Goal: Task Accomplishment & Management: Use online tool/utility

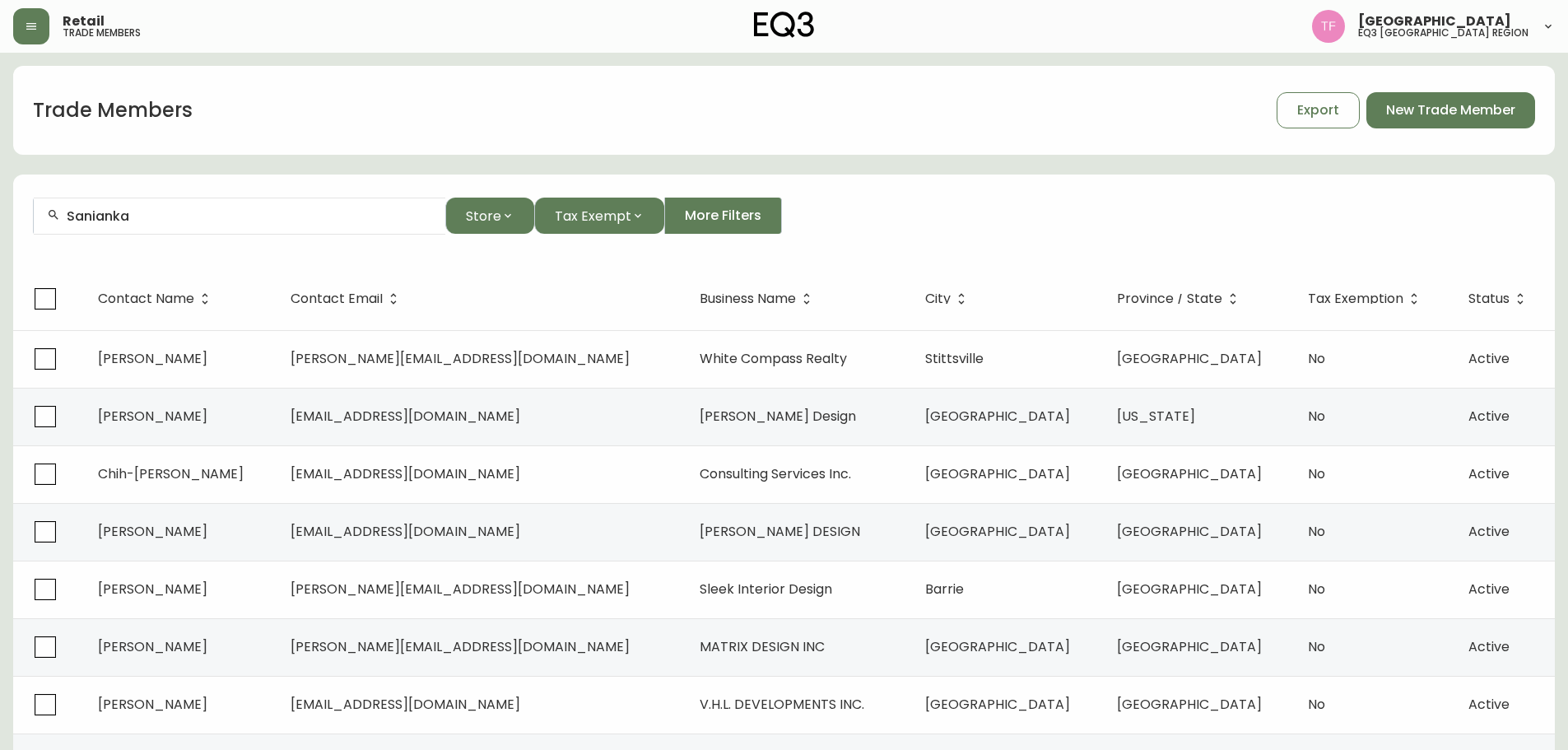
click at [243, 226] on div "Sanianka" at bounding box center [239, 217] width 412 height 37
click at [33, 45] on div "Retail trade members [GEOGRAPHIC_DATA] eq3 midwest & [GEOGRAPHIC_DATA]" at bounding box center [783, 26] width 1541 height 52
click at [32, 37] on button "button" at bounding box center [31, 26] width 36 height 36
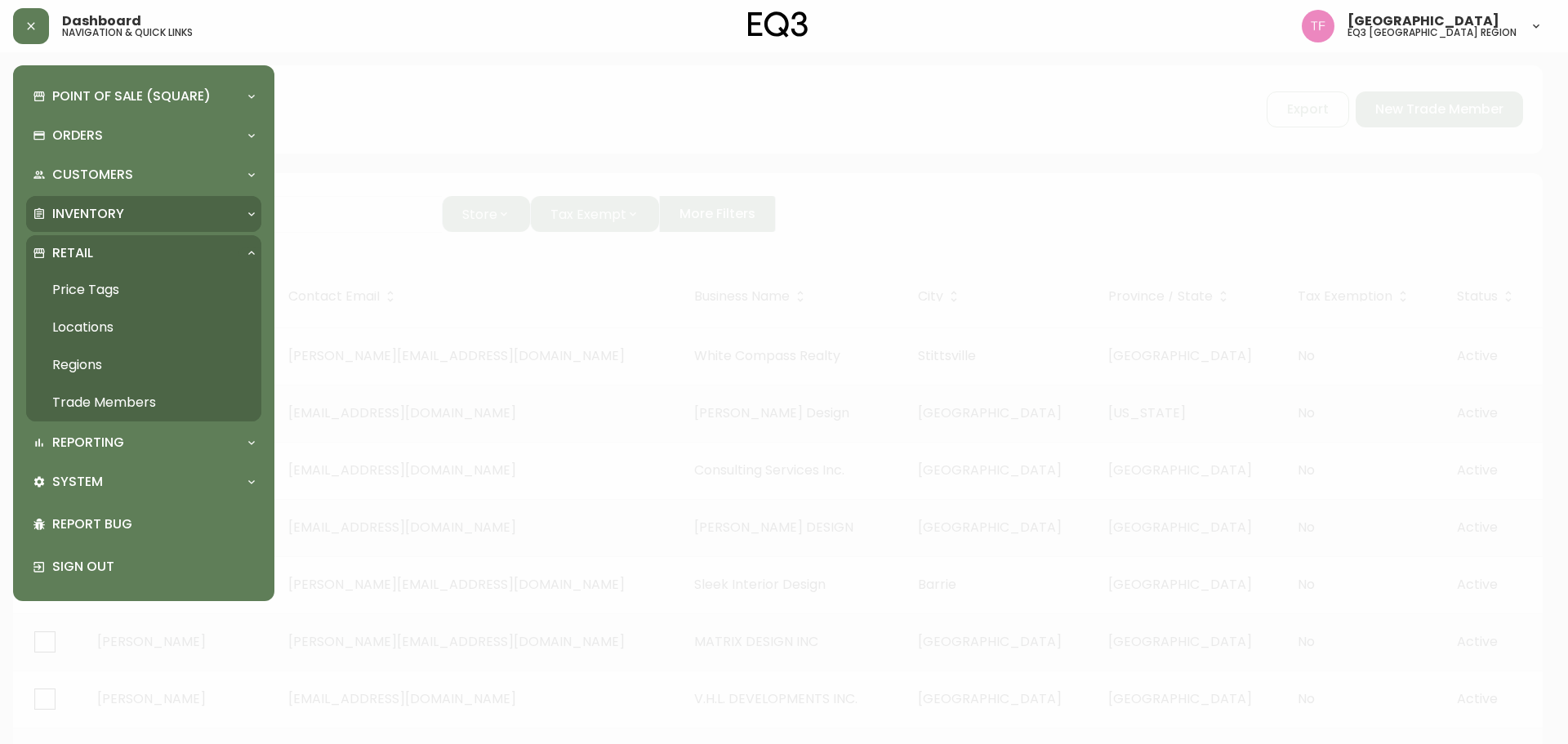
click at [132, 207] on div "Inventory" at bounding box center [135, 214] width 206 height 18
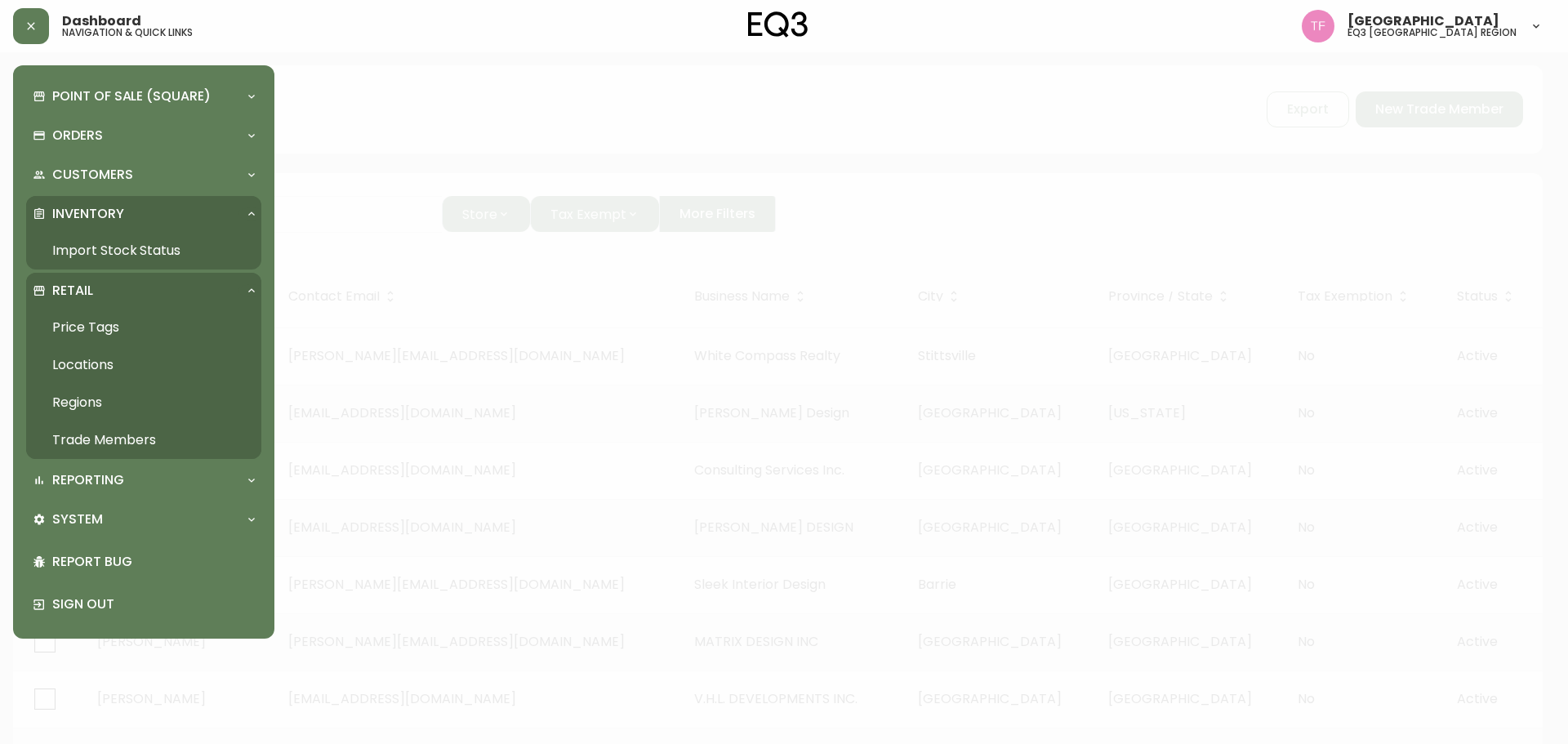
click at [182, 245] on link "Import Stock Status" at bounding box center [144, 250] width 236 height 37
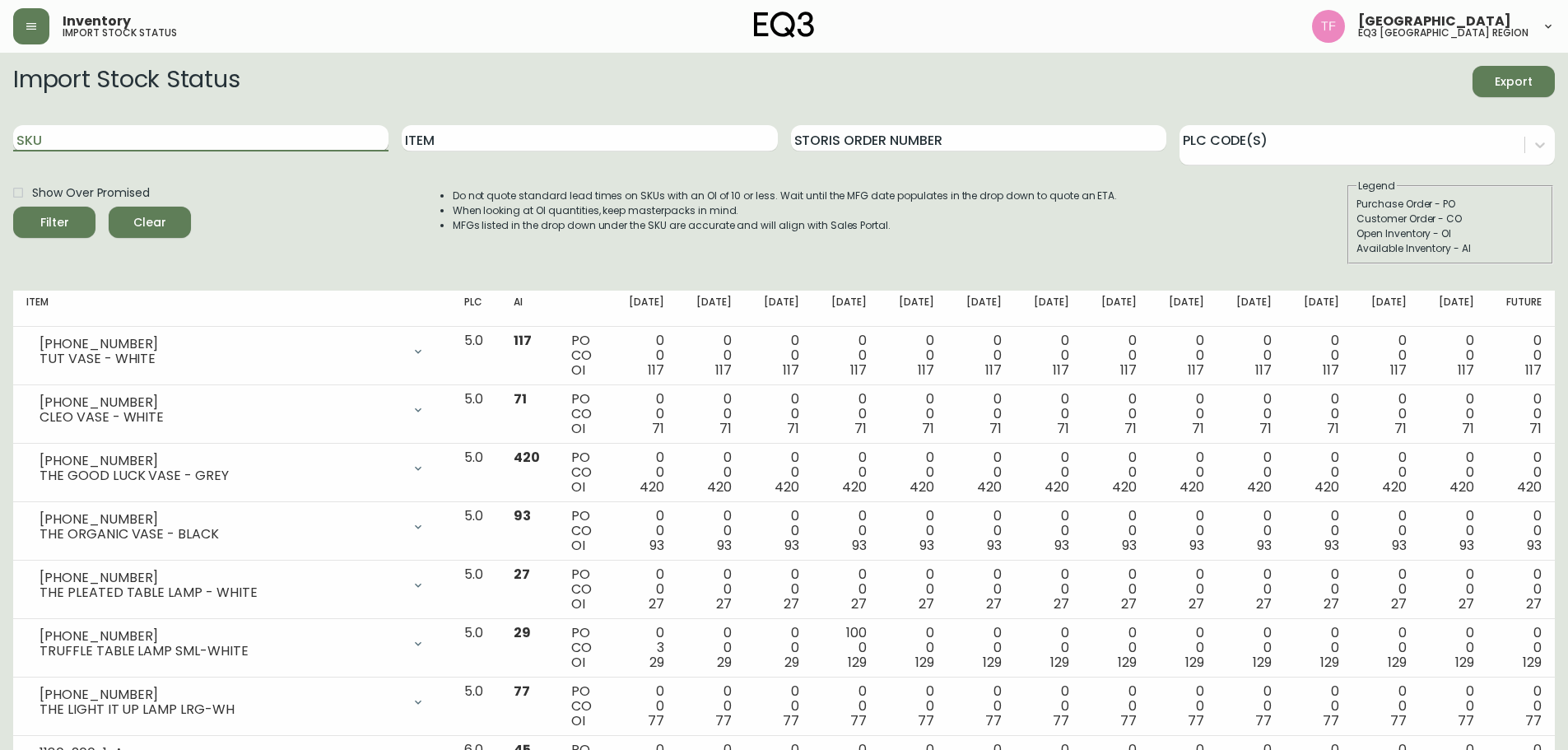
paste input "2030-510-5-A"
type input "2030-510-5-A"
click at [48, 213] on icon "submit" at bounding box center [47, 220] width 19 height 19
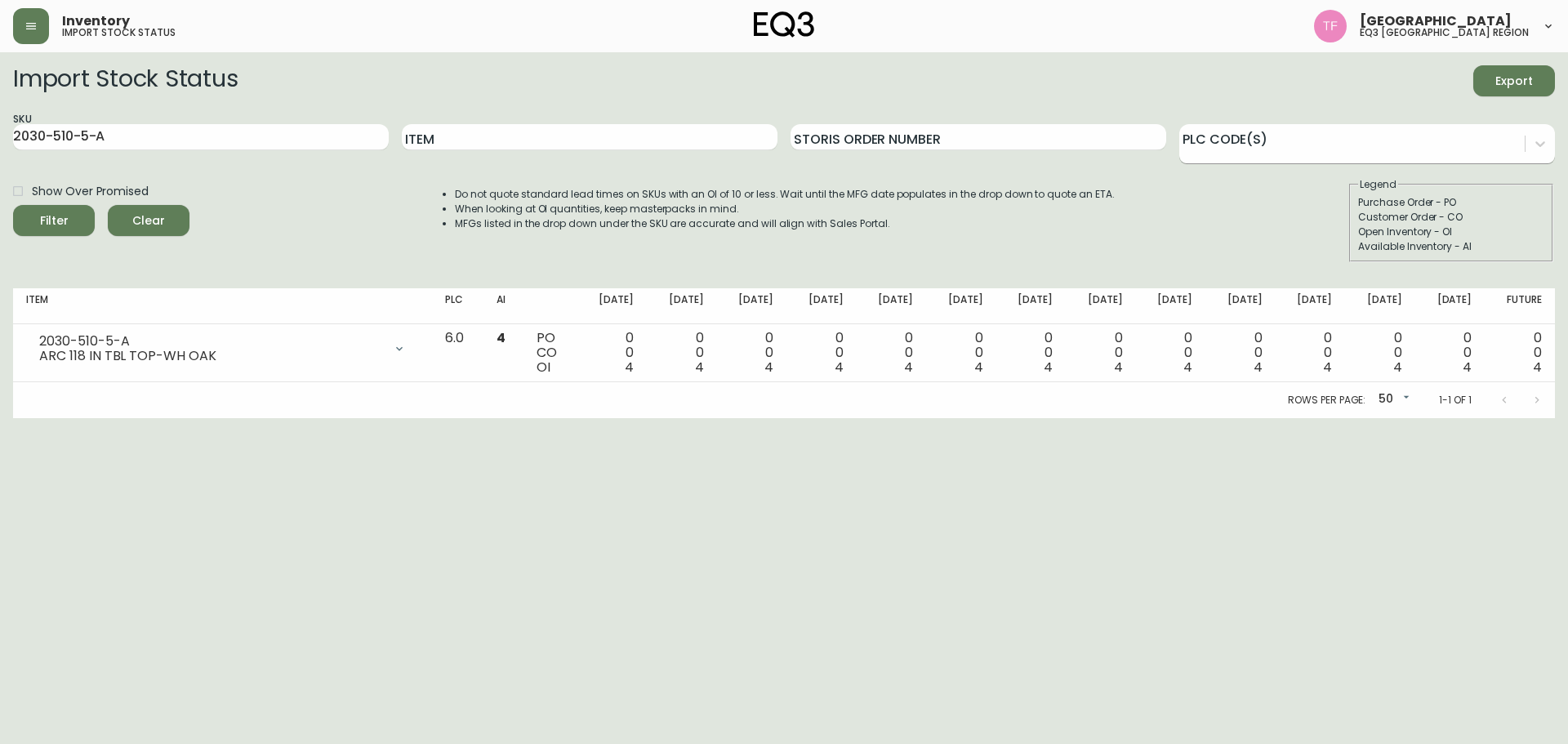
click at [1373, 133] on div at bounding box center [1352, 141] width 345 height 24
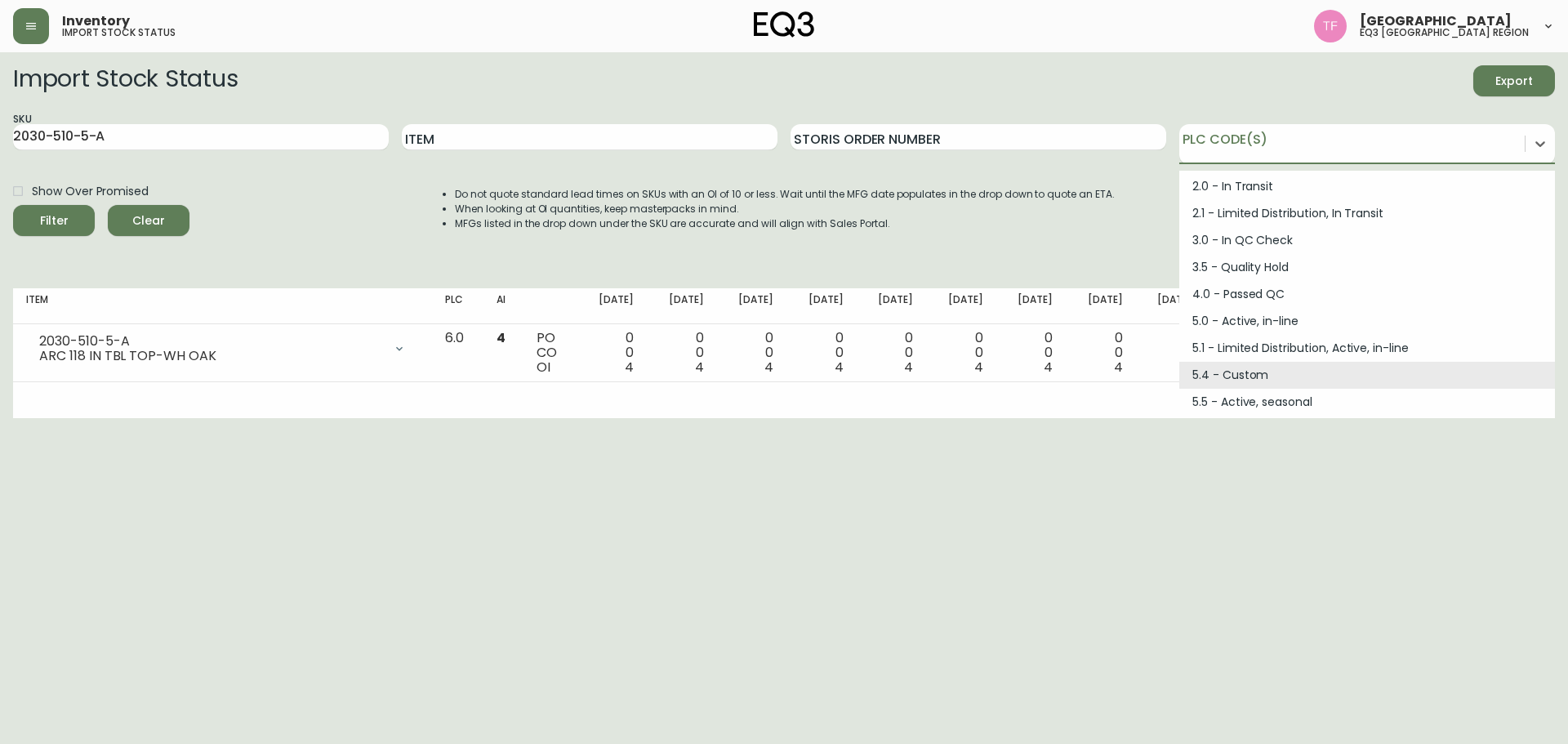
scroll to position [163, 0]
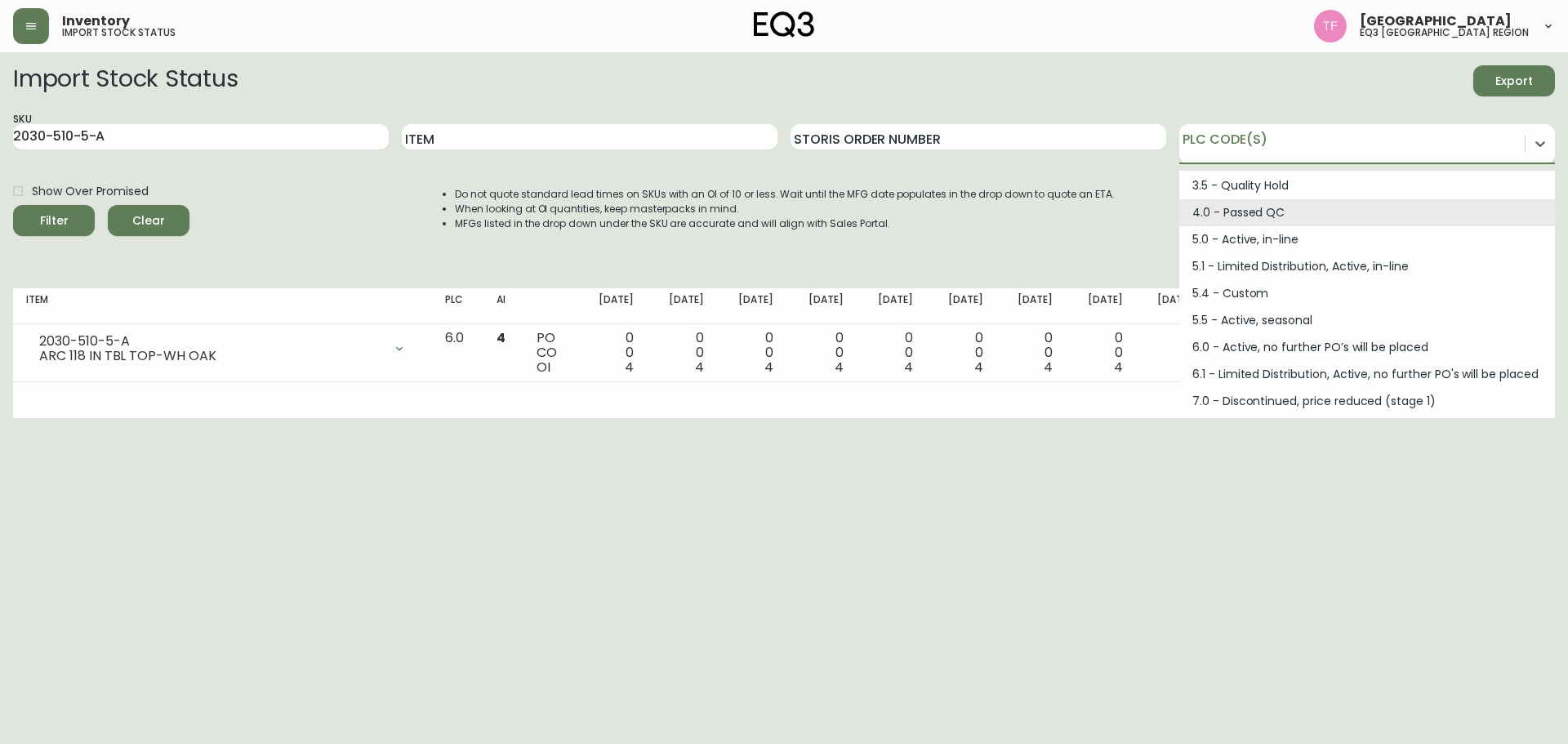
click at [1076, 206] on li "When looking at OI quantities, keep masterpacks in mind." at bounding box center [784, 208] width 660 height 15
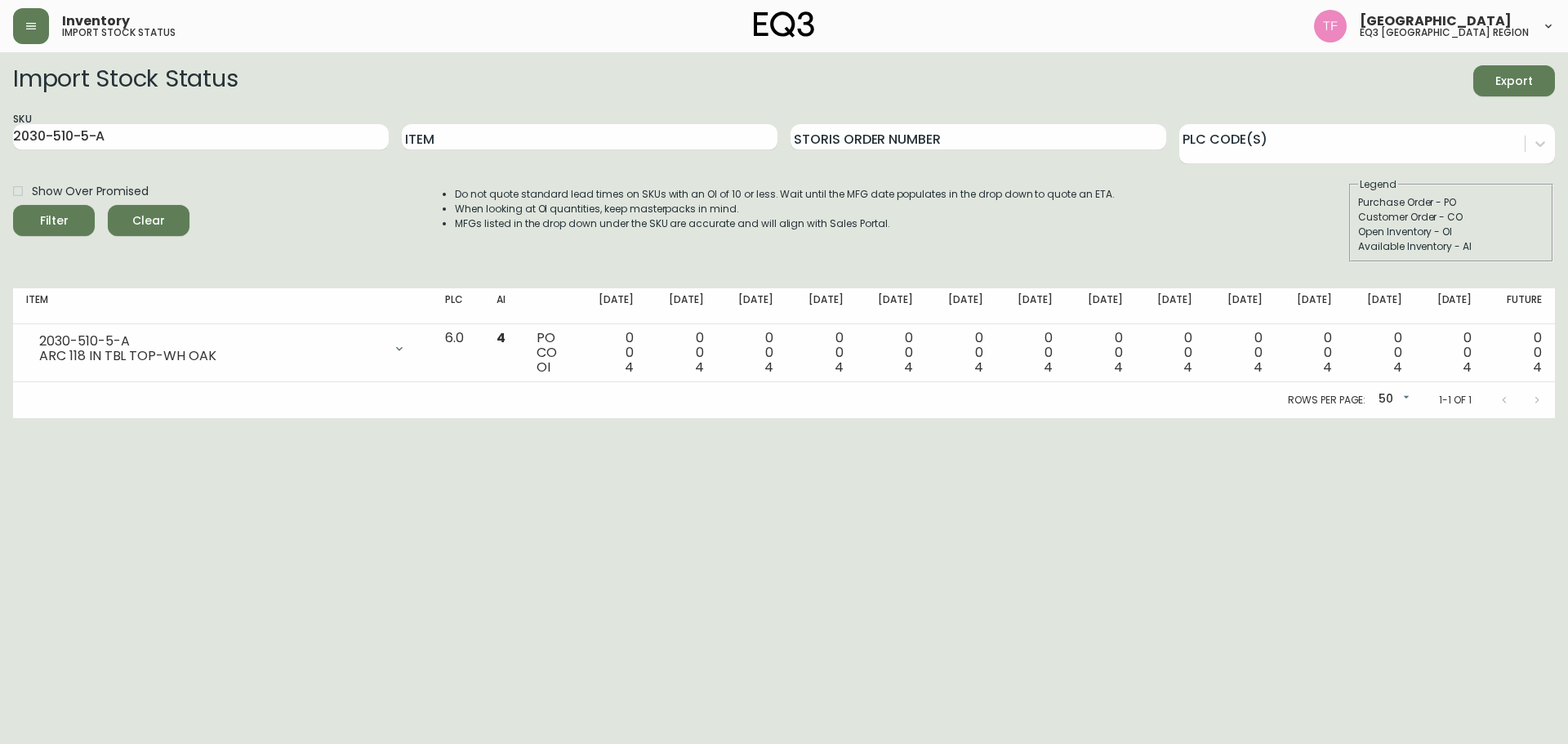
click at [544, 219] on li "MFGs listed in the drop down under the SKU are accurate and will align with Sal…" at bounding box center [784, 223] width 660 height 15
click at [132, 216] on span "Clear" at bounding box center [149, 221] width 56 height 21
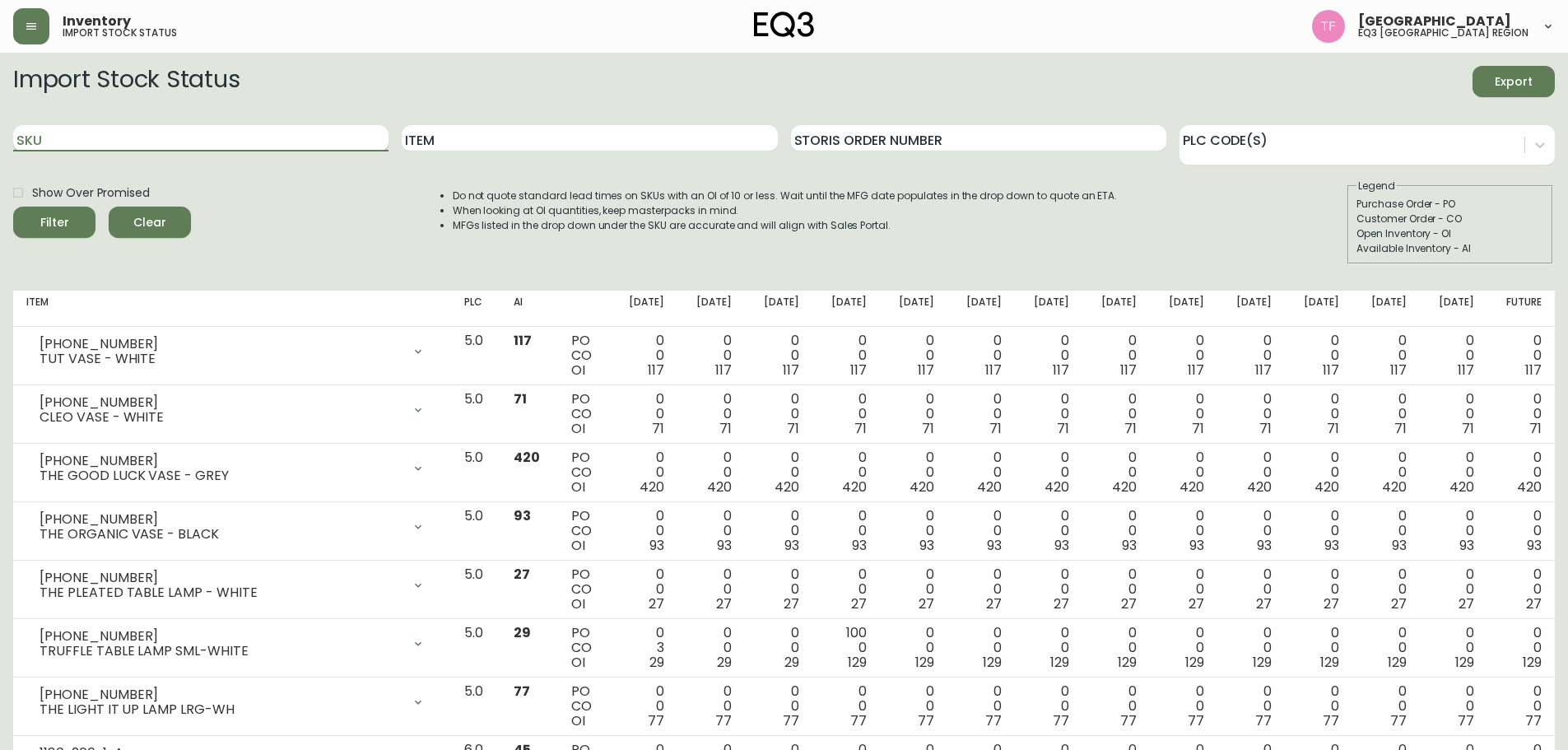
paste input "3020-750-16-A"
type input "3020-750-16-A"
click at [55, 218] on icon "submit" at bounding box center [48, 220] width 23 height 23
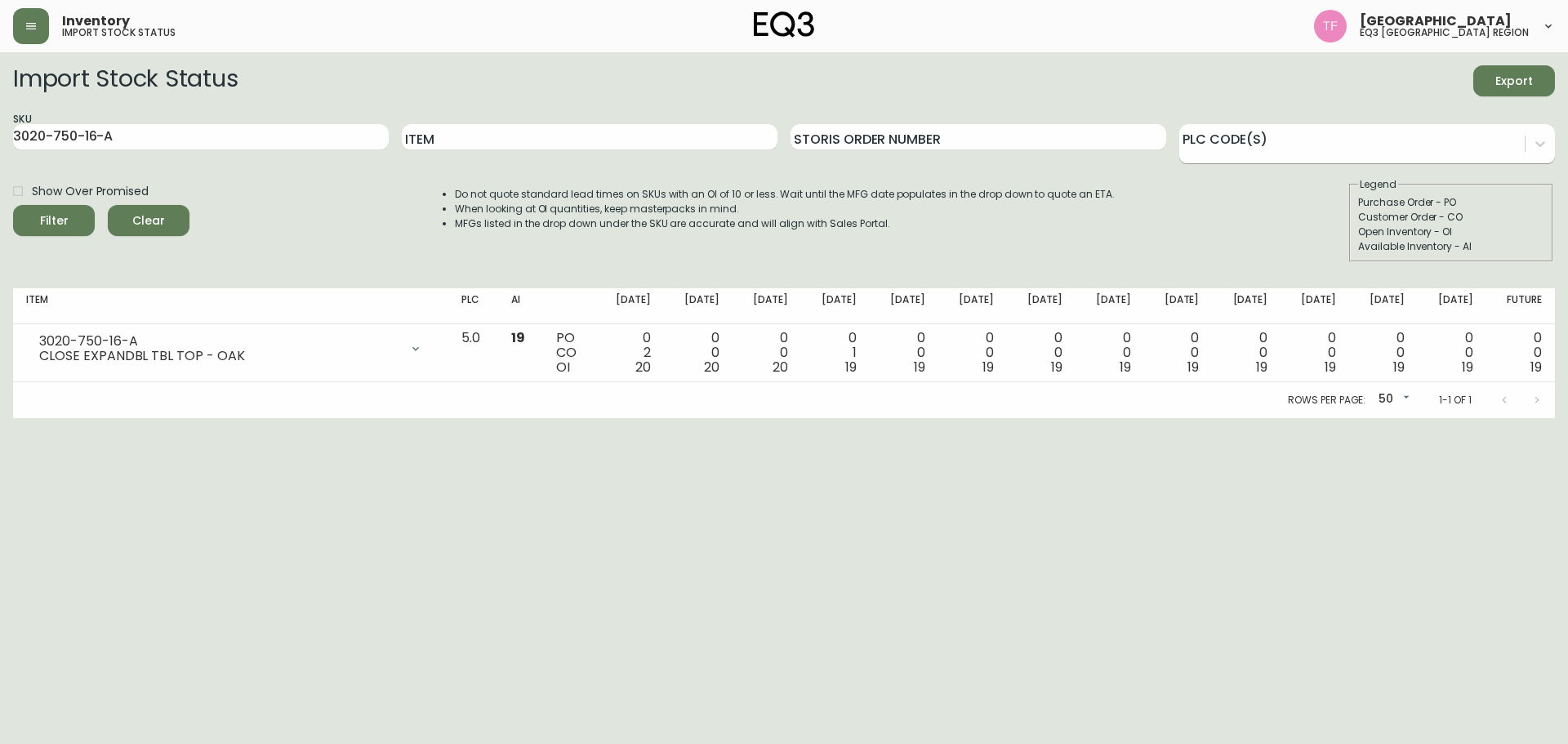
click at [1289, 156] on div at bounding box center [1368, 144] width 375 height 40
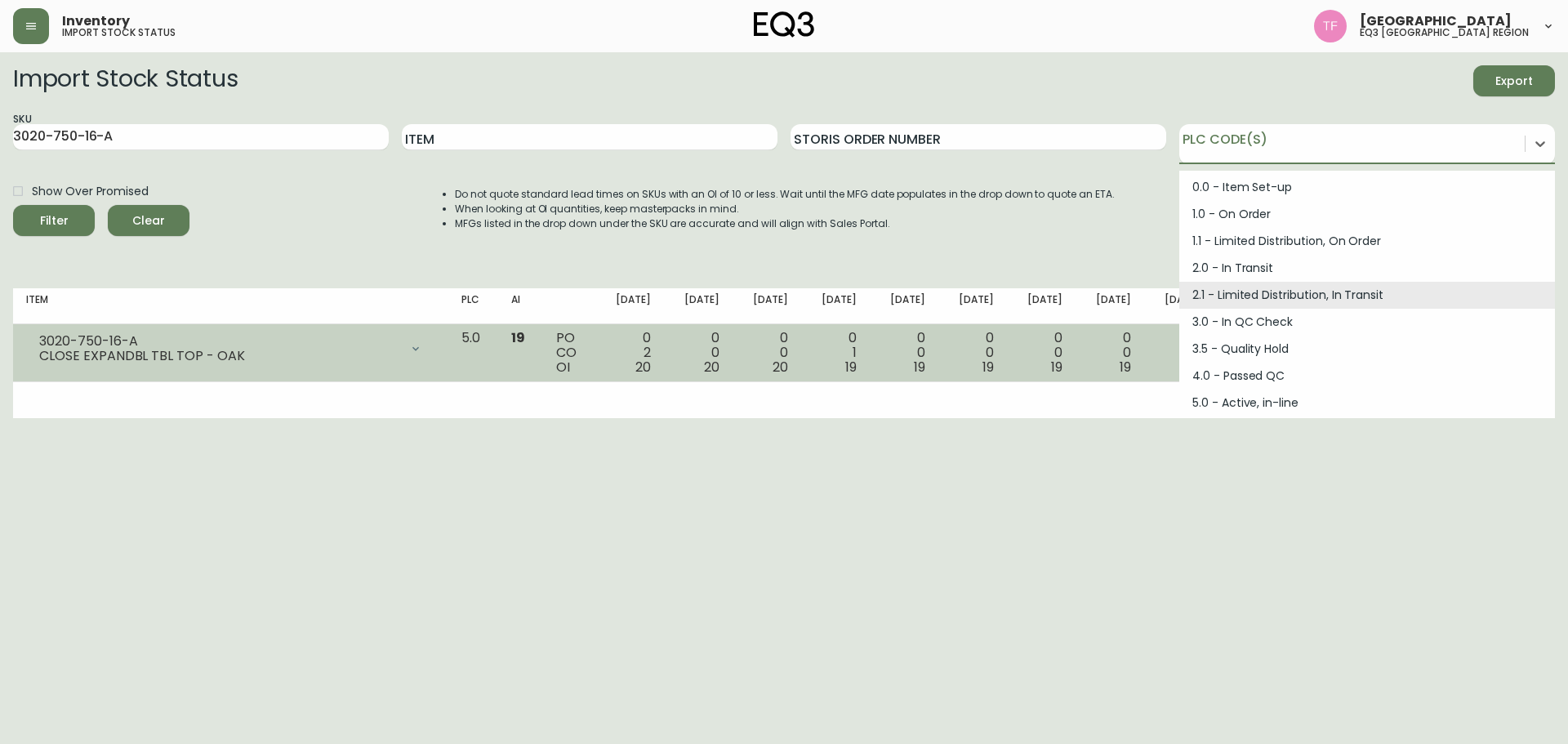
click at [540, 338] on td "19" at bounding box center [521, 353] width 45 height 58
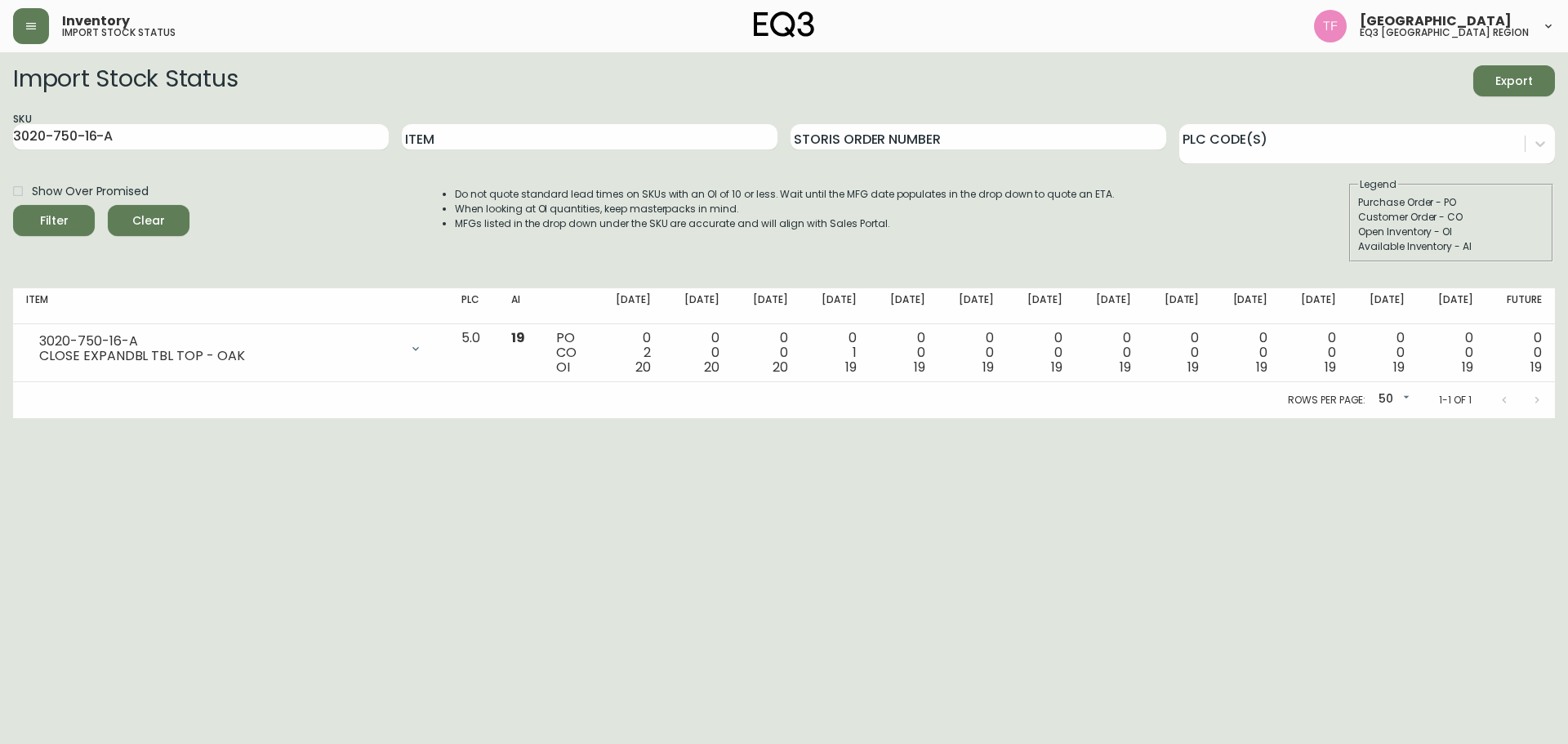
click at [156, 217] on span "Clear" at bounding box center [149, 221] width 56 height 21
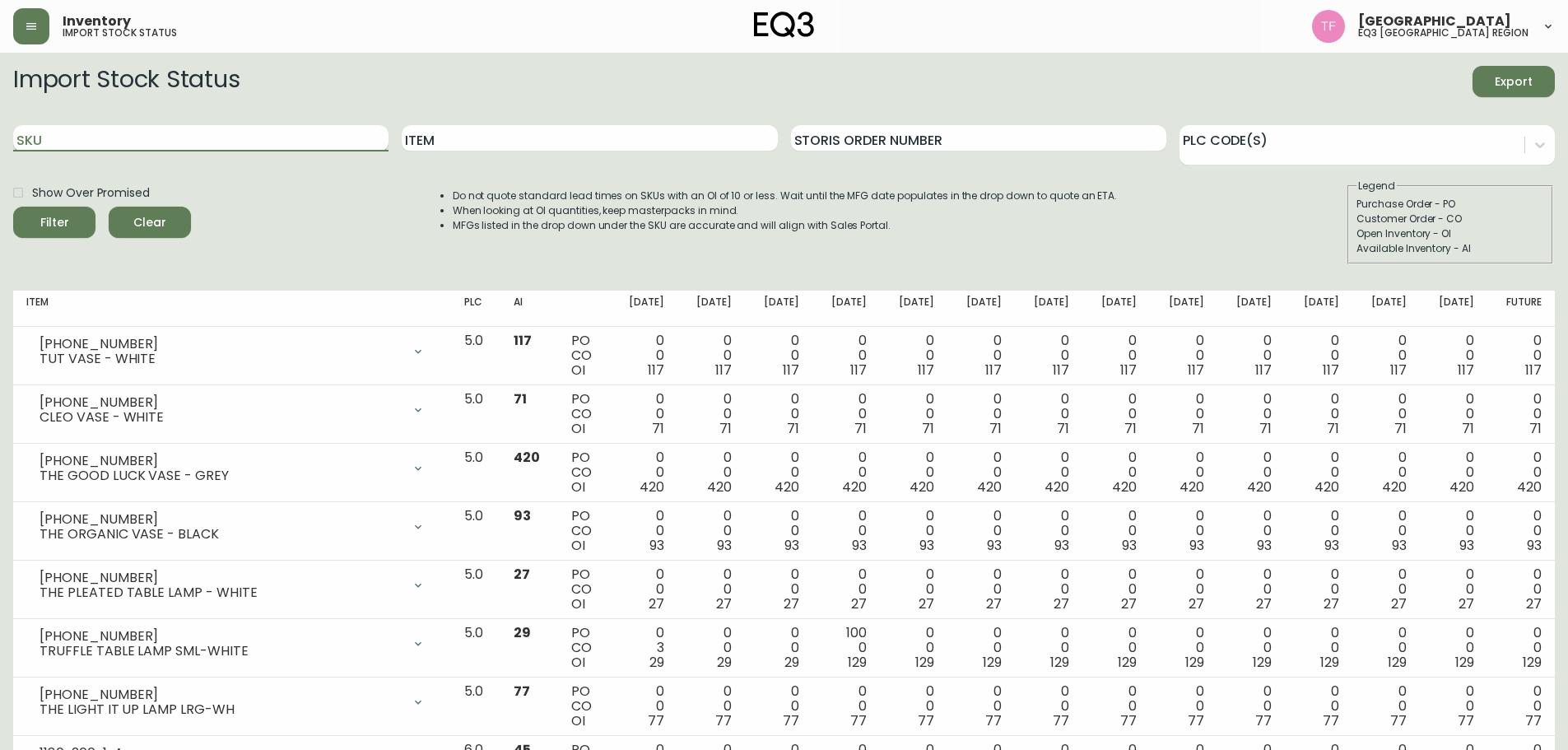
paste input "3020-750-16-B"
type input "3020-750-16-B"
click at [42, 233] on div "Filter" at bounding box center [54, 223] width 29 height 21
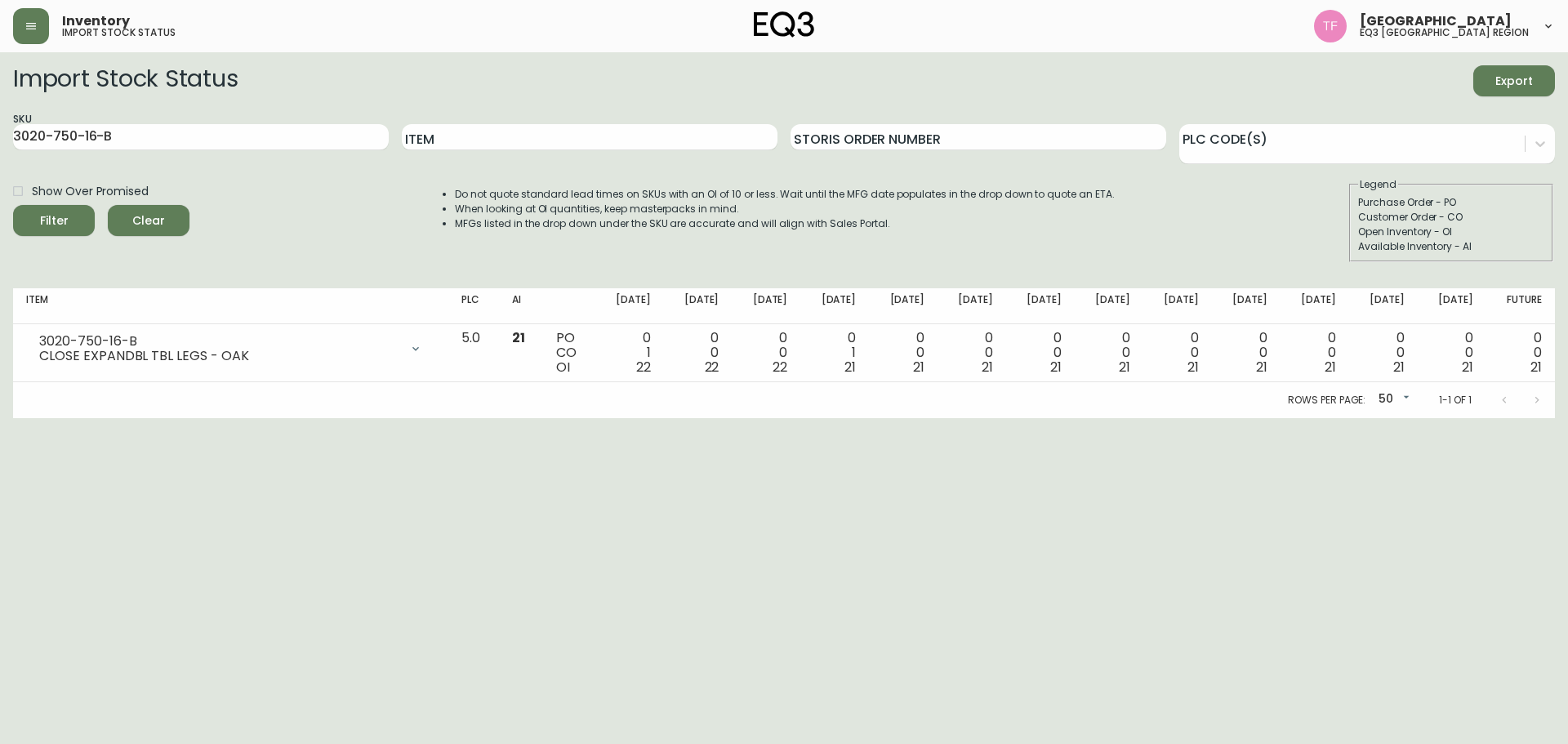
click at [161, 218] on span "Clear" at bounding box center [149, 221] width 56 height 21
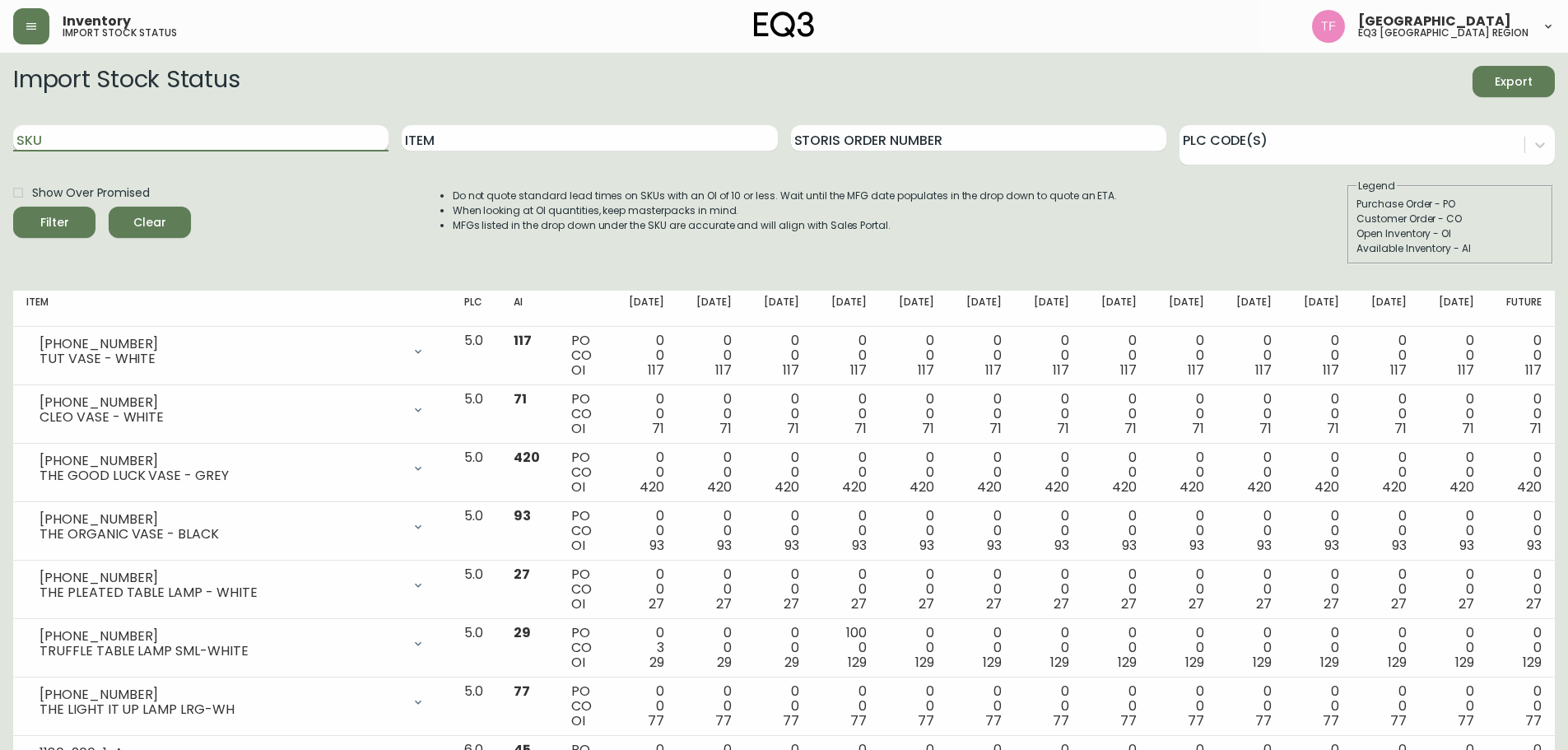
paste input "3020-374-1-A"
type input "3020-374-1-A"
click at [63, 215] on div "Filter" at bounding box center [54, 223] width 29 height 21
